Goal: Task Accomplishment & Management: Complete application form

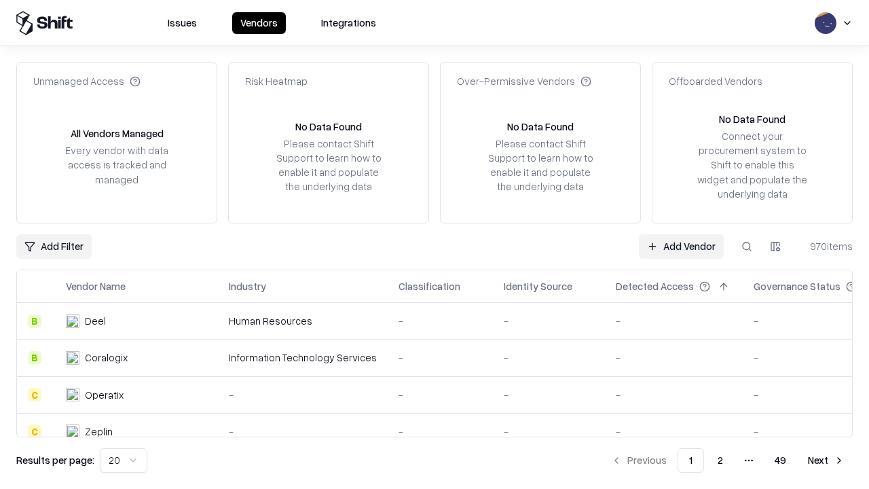
click at [681, 246] on link "Add Vendor" at bounding box center [681, 246] width 85 height 24
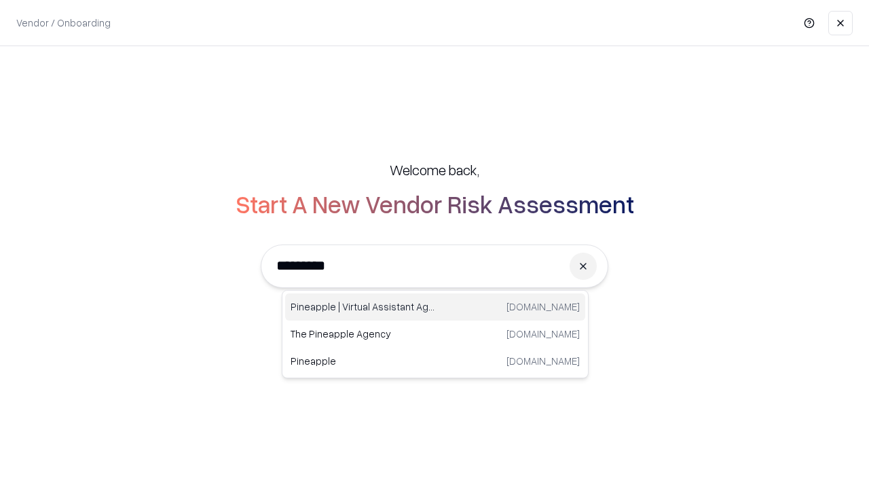
click at [435, 307] on div "Pineapple | Virtual Assistant Agency [DOMAIN_NAME]" at bounding box center [435, 306] width 300 height 27
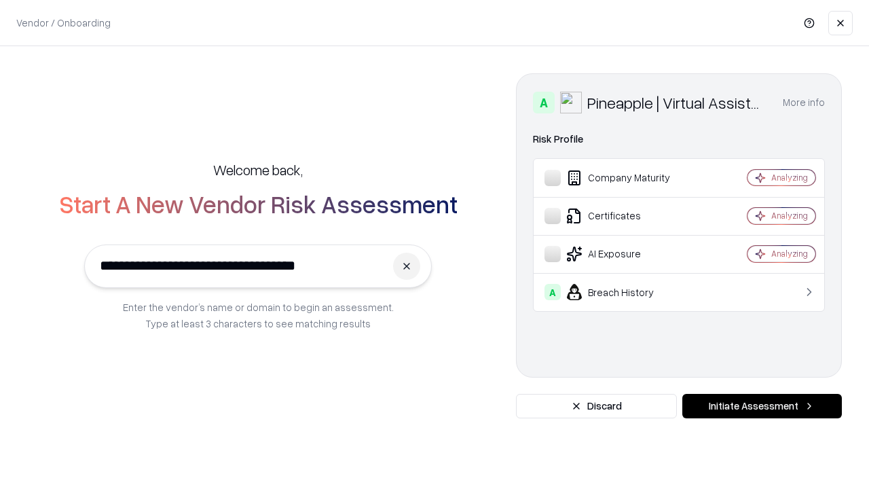
type input "**********"
click at [761, 406] on button "Initiate Assessment" at bounding box center [761, 406] width 159 height 24
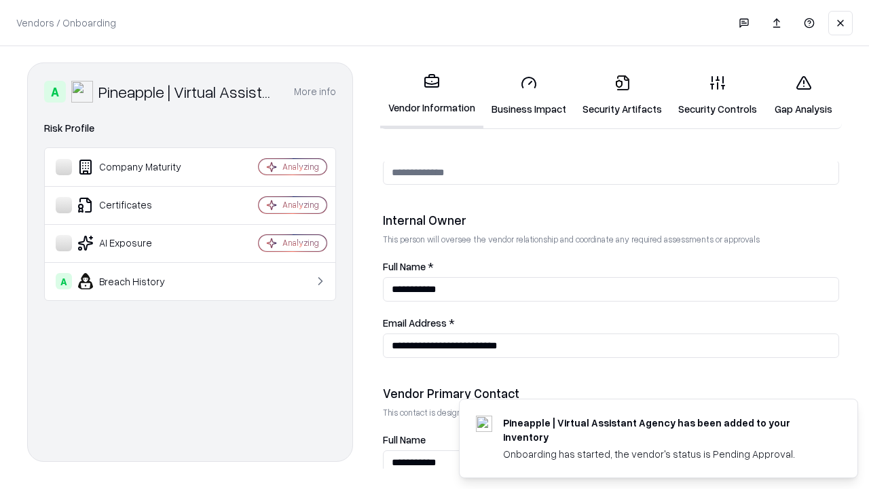
scroll to position [703, 0]
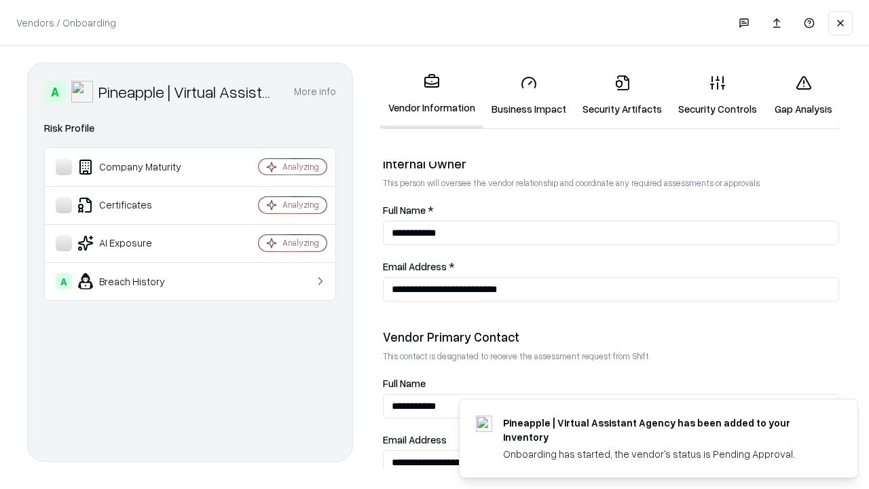
click at [622, 95] on link "Security Artifacts" at bounding box center [622, 95] width 96 height 63
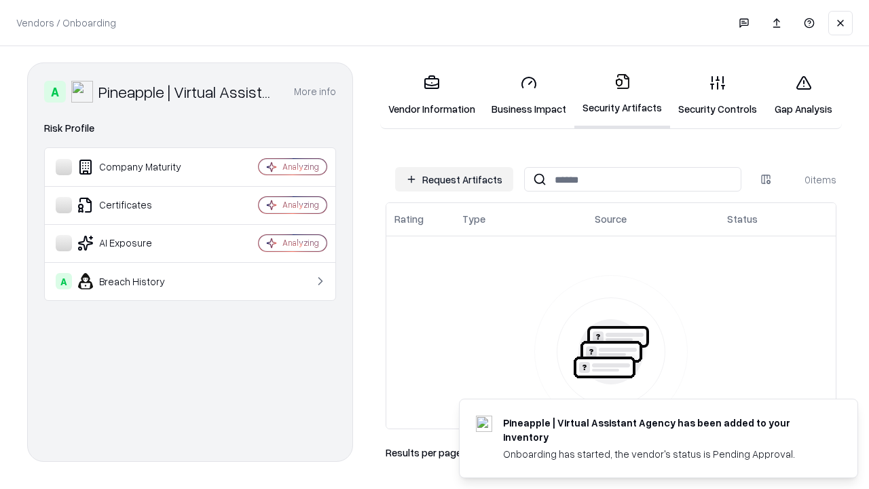
click at [454, 179] on button "Request Artifacts" at bounding box center [454, 179] width 118 height 24
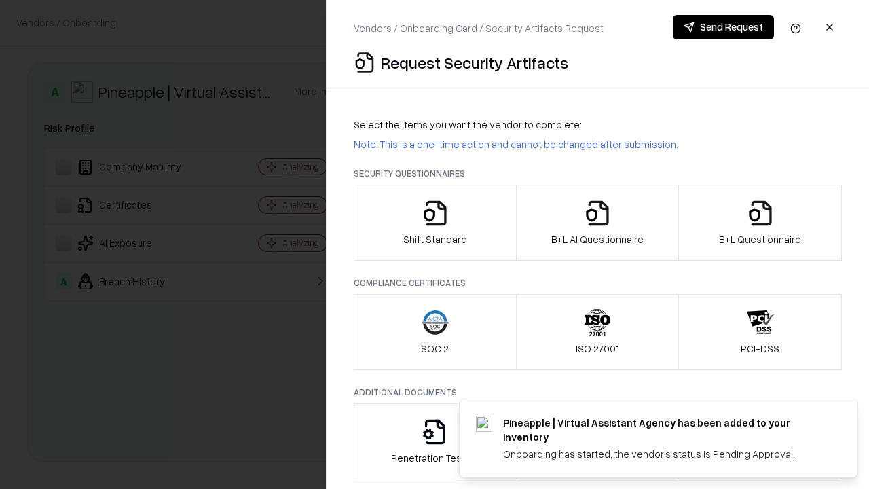
click at [759, 223] on icon "button" at bounding box center [759, 212] width 27 height 27
click at [596, 223] on icon "button" at bounding box center [597, 212] width 27 height 27
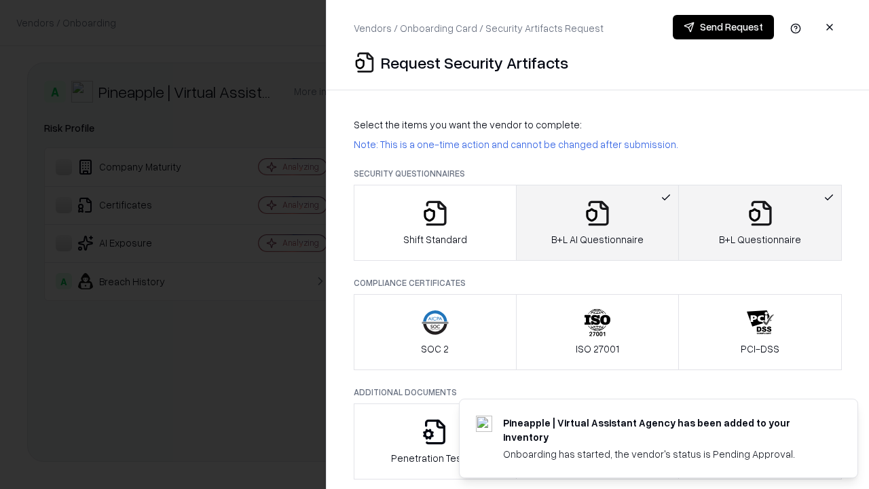
click at [723, 27] on button "Send Request" at bounding box center [722, 27] width 101 height 24
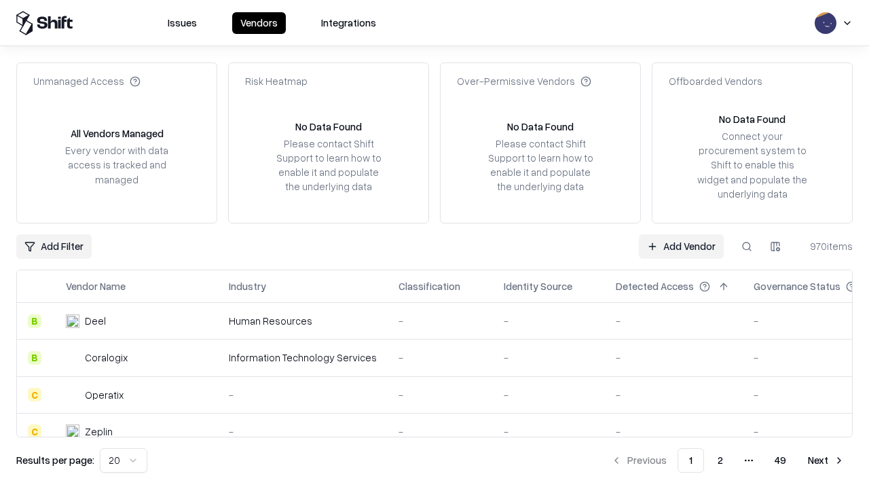
click at [746, 246] on button at bounding box center [746, 246] width 24 height 24
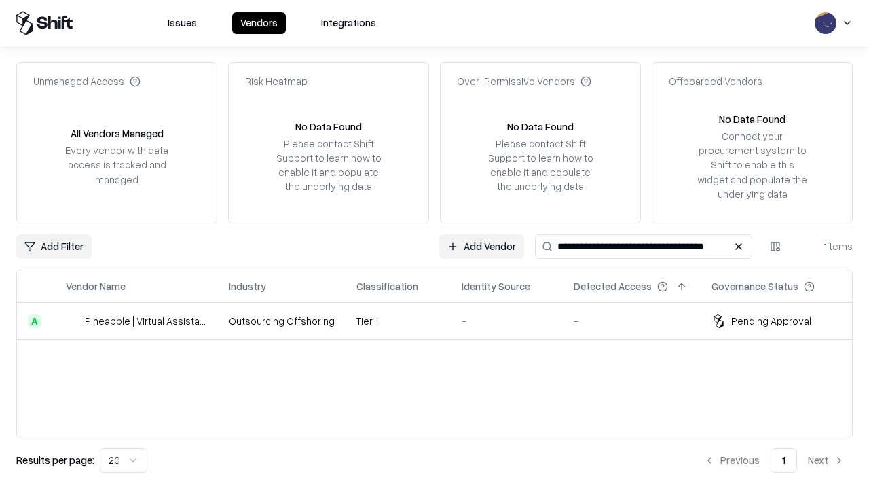
type input "**********"
click at [442, 320] on td "Tier 1" at bounding box center [397, 321] width 105 height 37
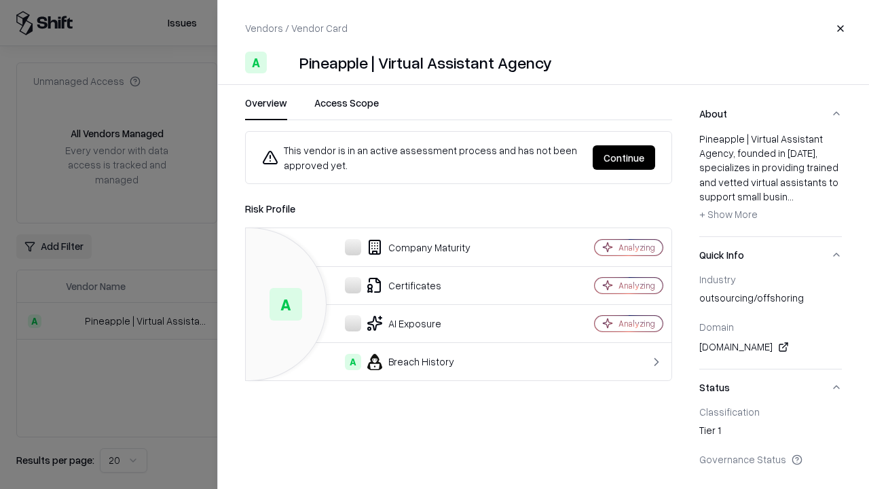
click at [624, 157] on button "Continue" at bounding box center [623, 157] width 62 height 24
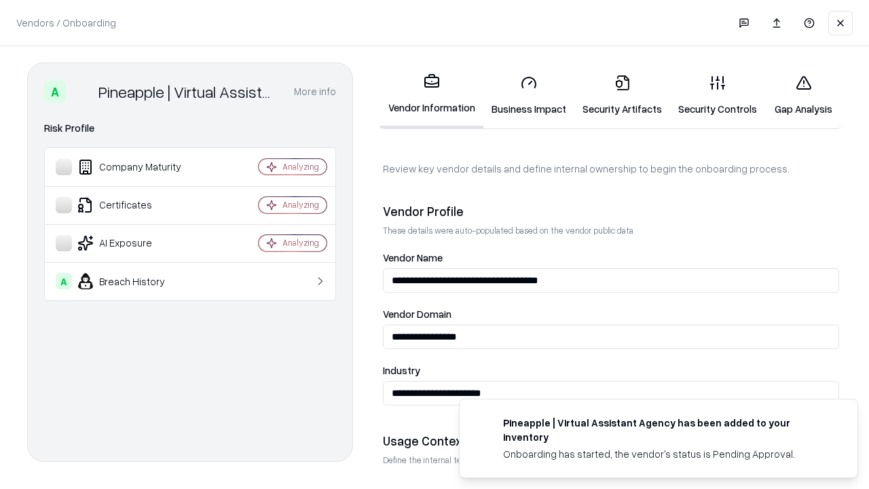
click at [622, 95] on link "Security Artifacts" at bounding box center [622, 95] width 96 height 63
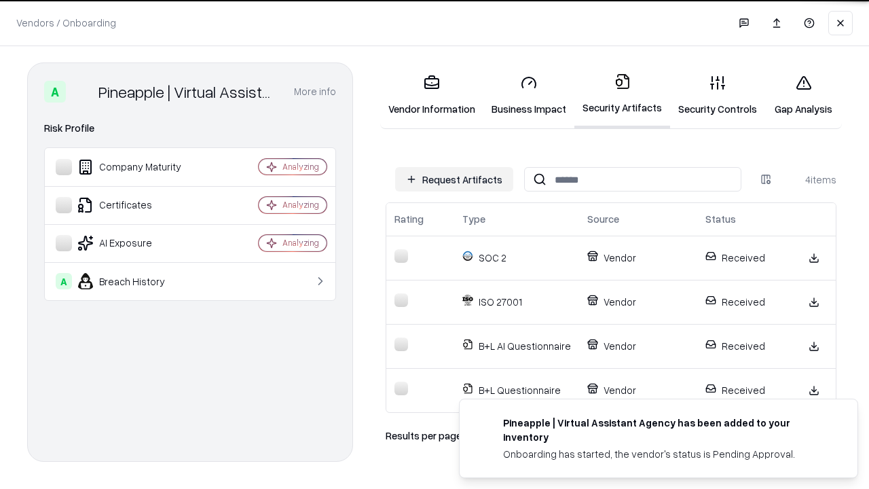
click at [803, 95] on link "Gap Analysis" at bounding box center [803, 95] width 77 height 63
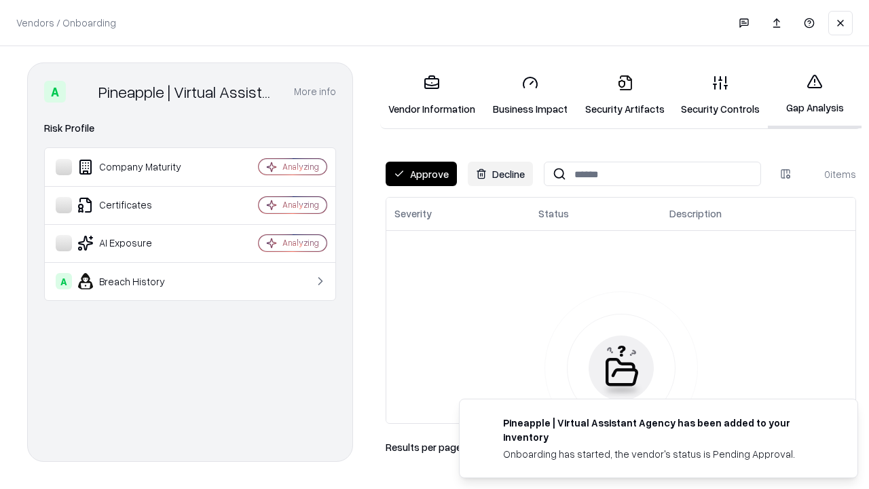
click at [421, 174] on button "Approve" at bounding box center [420, 173] width 71 height 24
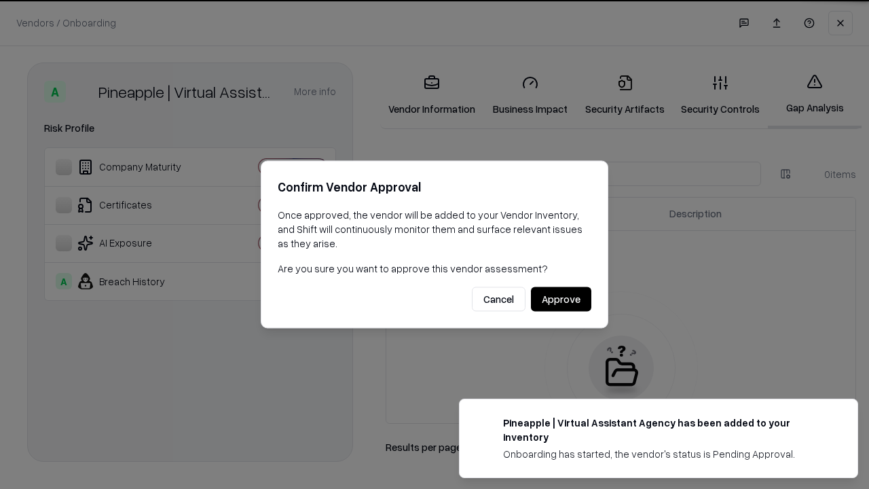
click at [560, 299] on button "Approve" at bounding box center [561, 299] width 60 height 24
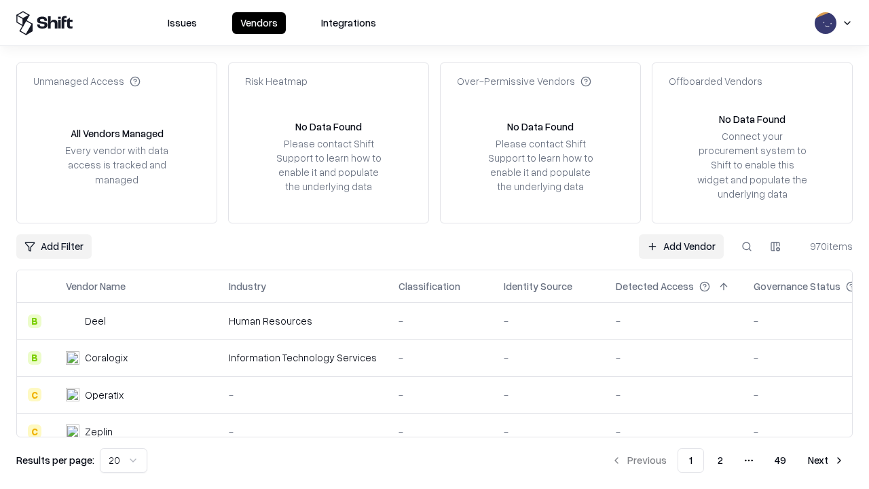
type input "**********"
click at [681, 246] on link "Add Vendor" at bounding box center [681, 246] width 85 height 24
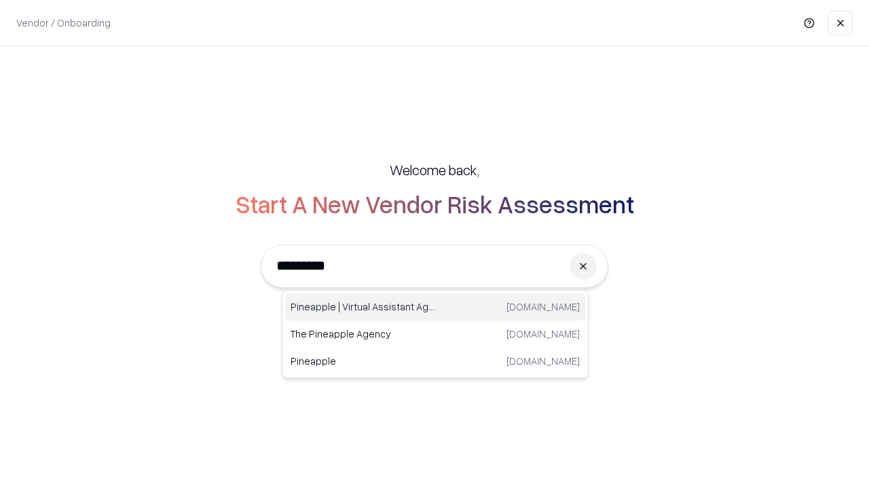
click at [435, 307] on div "Pineapple | Virtual Assistant Agency [DOMAIN_NAME]" at bounding box center [435, 306] width 300 height 27
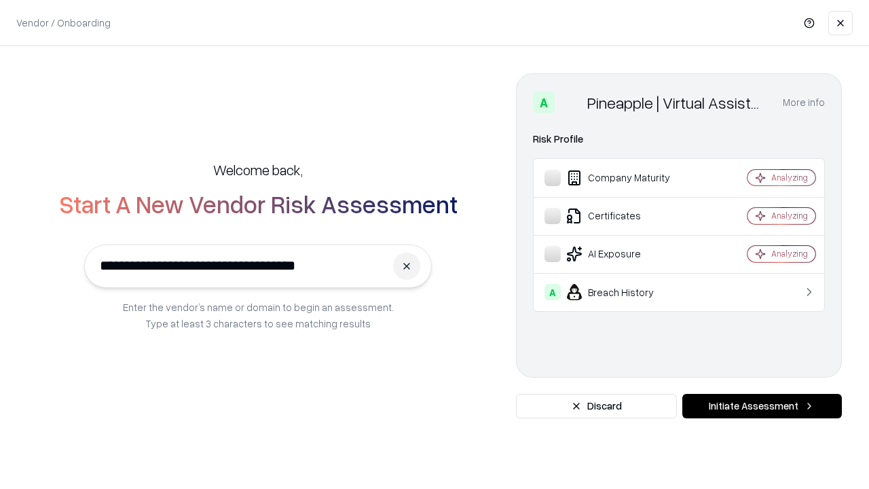
type input "**********"
click at [761, 406] on button "Initiate Assessment" at bounding box center [761, 406] width 159 height 24
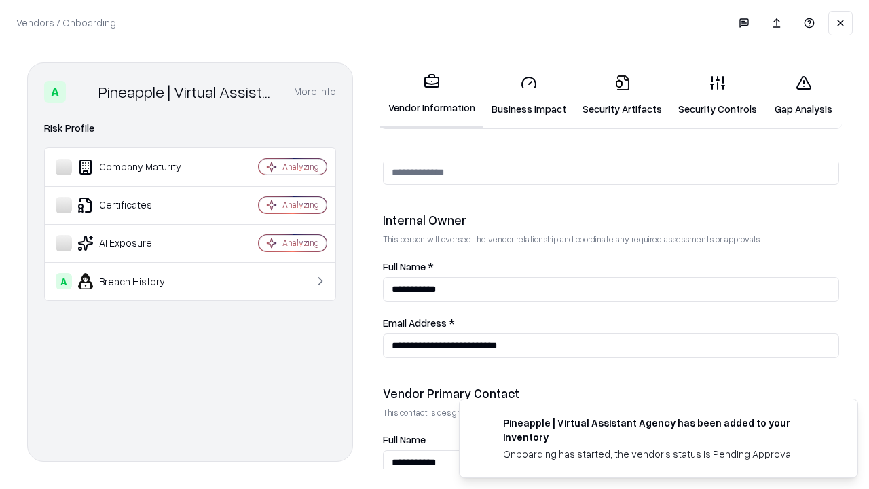
scroll to position [703, 0]
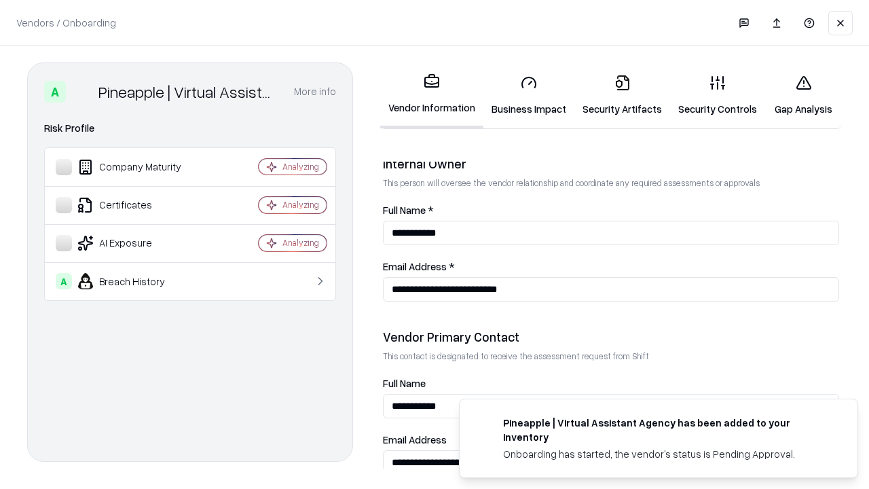
click at [803, 95] on link "Gap Analysis" at bounding box center [803, 95] width 77 height 63
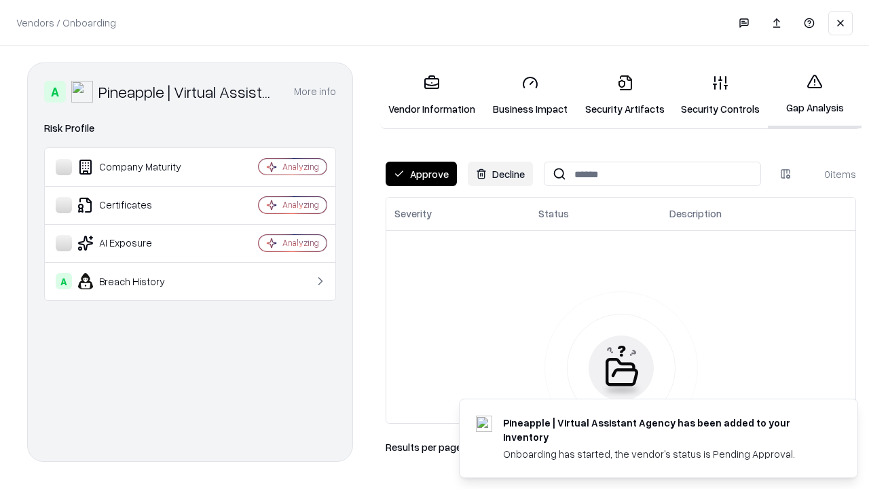
click at [421, 174] on button "Approve" at bounding box center [420, 173] width 71 height 24
